Goal: Task Accomplishment & Management: Use online tool/utility

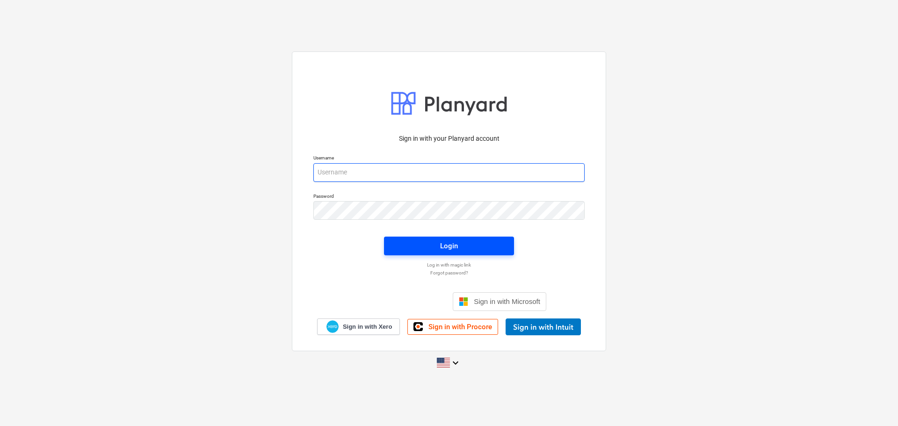
type input "[PERSON_NAME][EMAIL_ADDRESS][DOMAIN_NAME]"
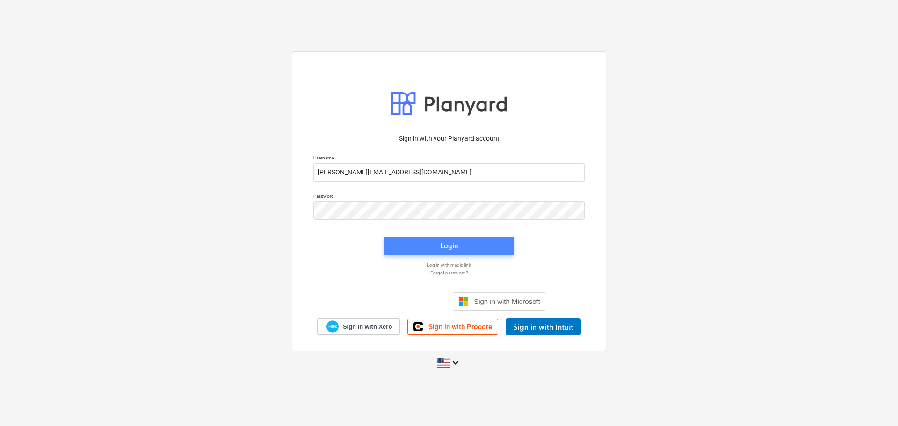
click at [404, 241] on span "Login" at bounding box center [449, 246] width 108 height 12
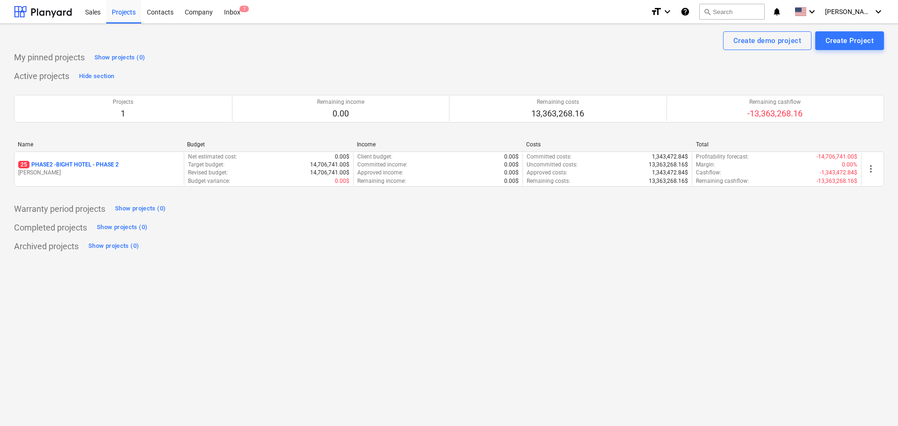
click at [794, 331] on div "Create demo project Create Project My pinned projects Show projects (0) Active …" at bounding box center [449, 225] width 898 height 402
drag, startPoint x: 108, startPoint y: 165, endPoint x: 115, endPoint y: 161, distance: 7.3
click at [108, 165] on p "25 PHASE2 - BIGHT HOTEL - PHASE 2" at bounding box center [68, 165] width 101 height 8
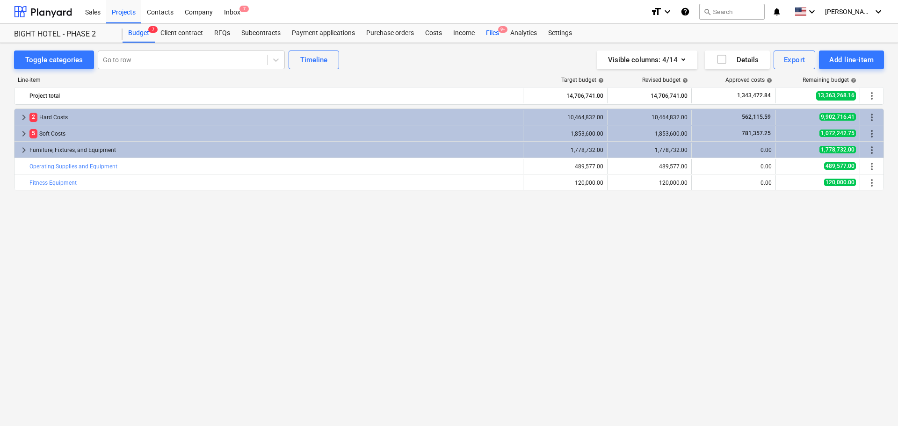
click at [490, 37] on div "Files 9+" at bounding box center [492, 33] width 24 height 19
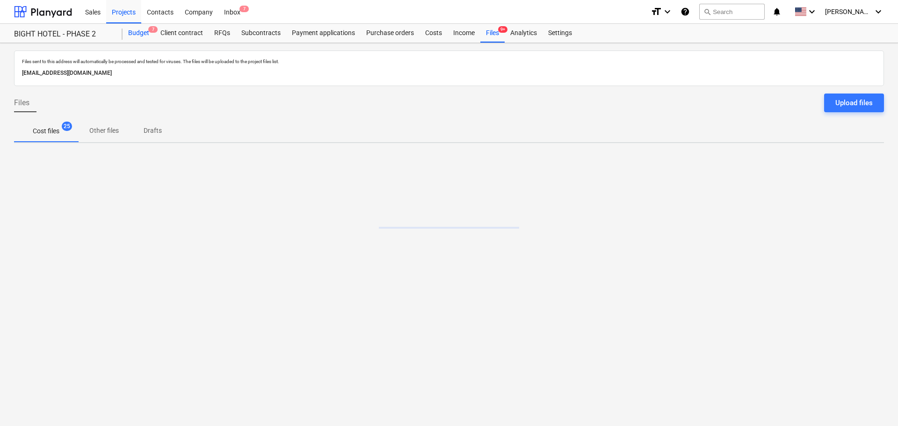
click at [152, 35] on div "Budget 7" at bounding box center [139, 33] width 32 height 19
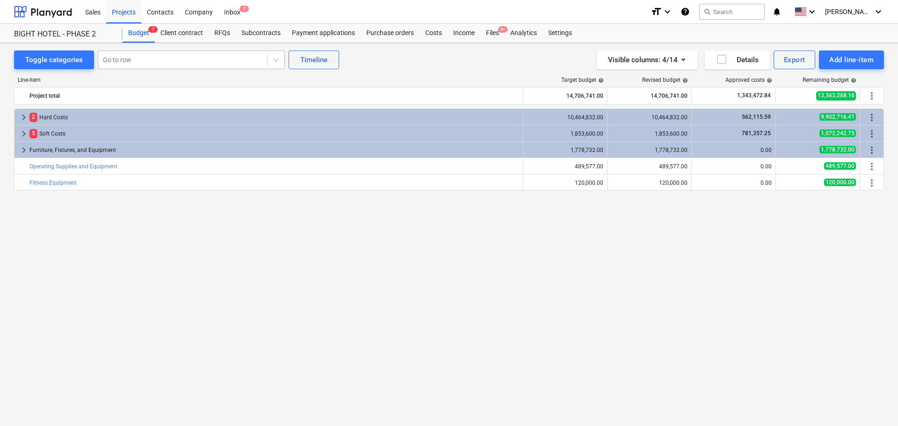
click at [146, 61] on div at bounding box center [183, 59] width 160 height 9
click at [137, 63] on div at bounding box center [183, 59] width 160 height 9
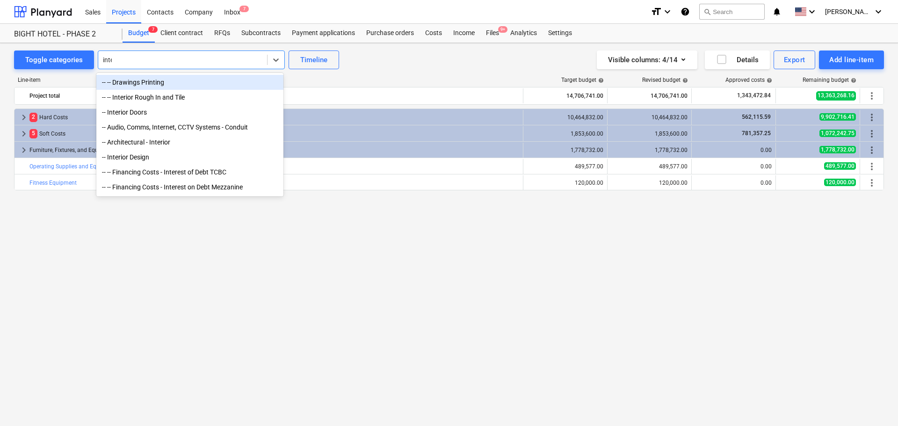
type input "inter"
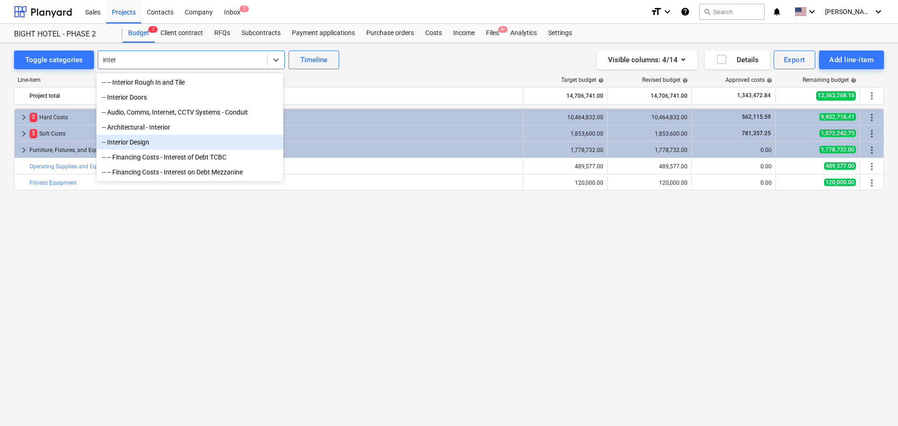
click at [154, 142] on div "-- Interior Design" at bounding box center [189, 142] width 187 height 15
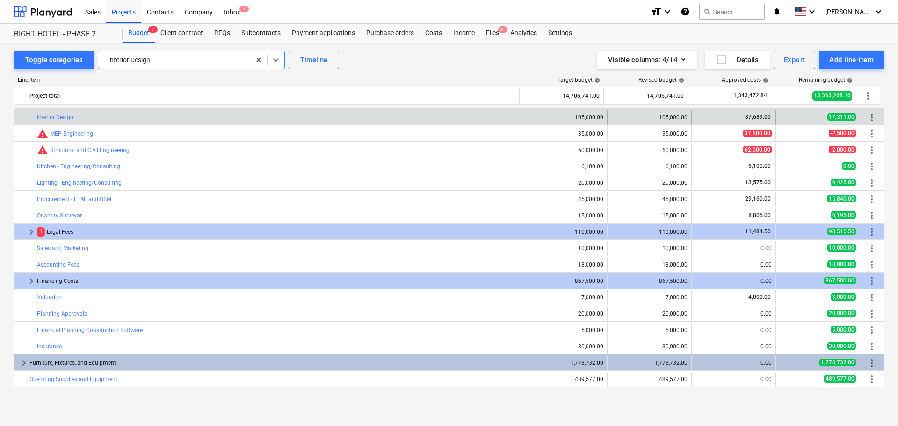
scroll to position [19, 0]
